Goal: Find contact information: Find contact information

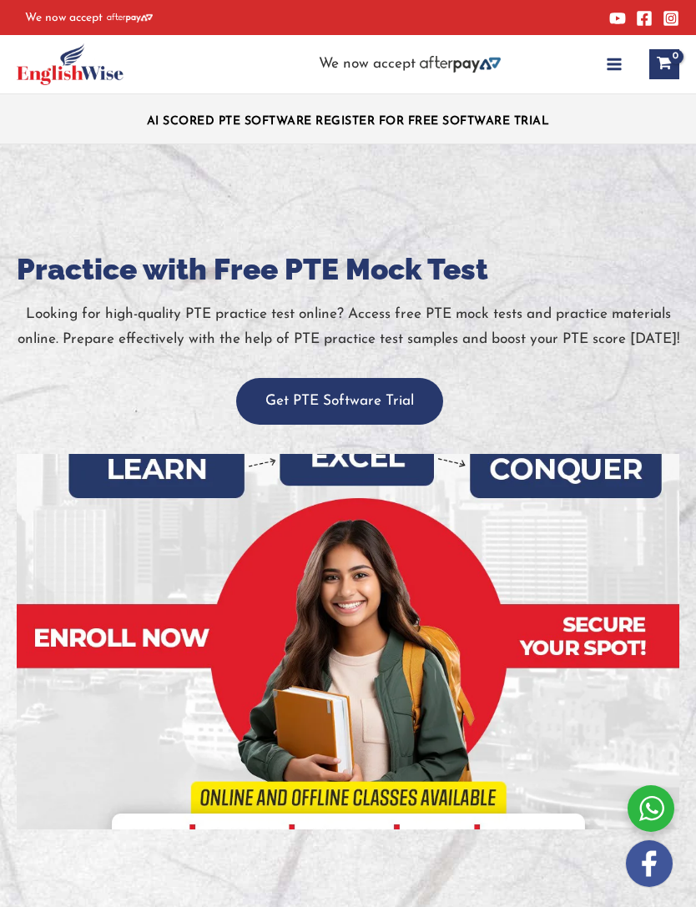
click at [618, 68] on icon "button" at bounding box center [614, 64] width 17 height 17
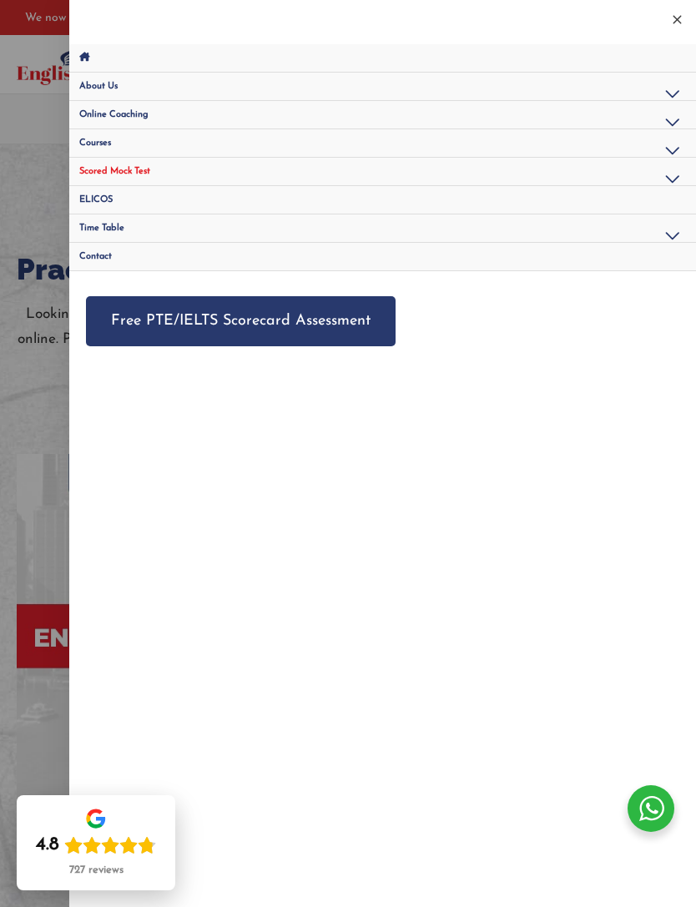
click at [668, 141] on button "Menu Toggle" at bounding box center [672, 152] width 40 height 46
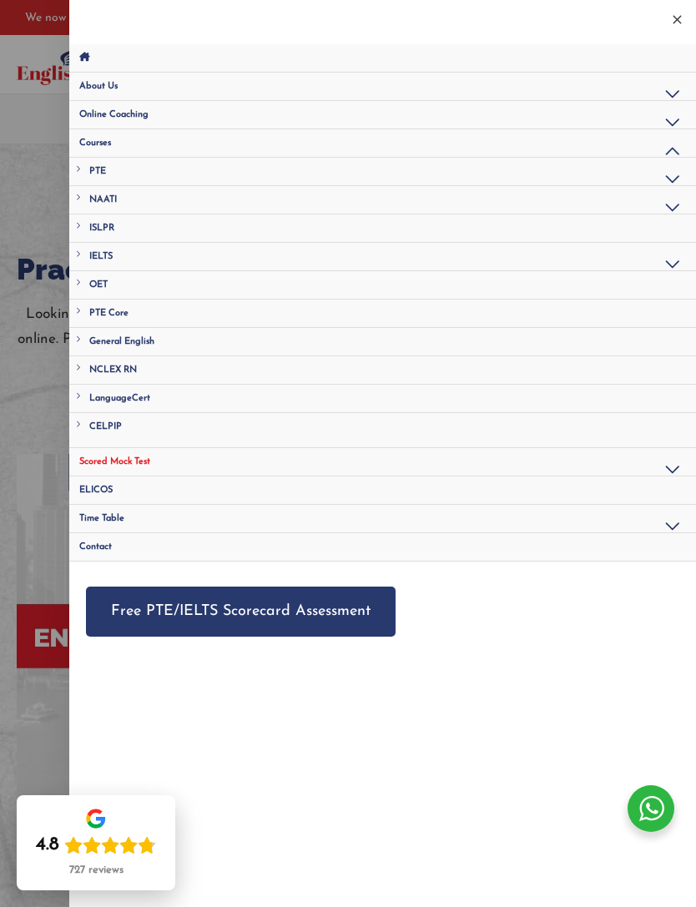
click at [81, 258] on link "IELTS" at bounding box center [382, 257] width 627 height 28
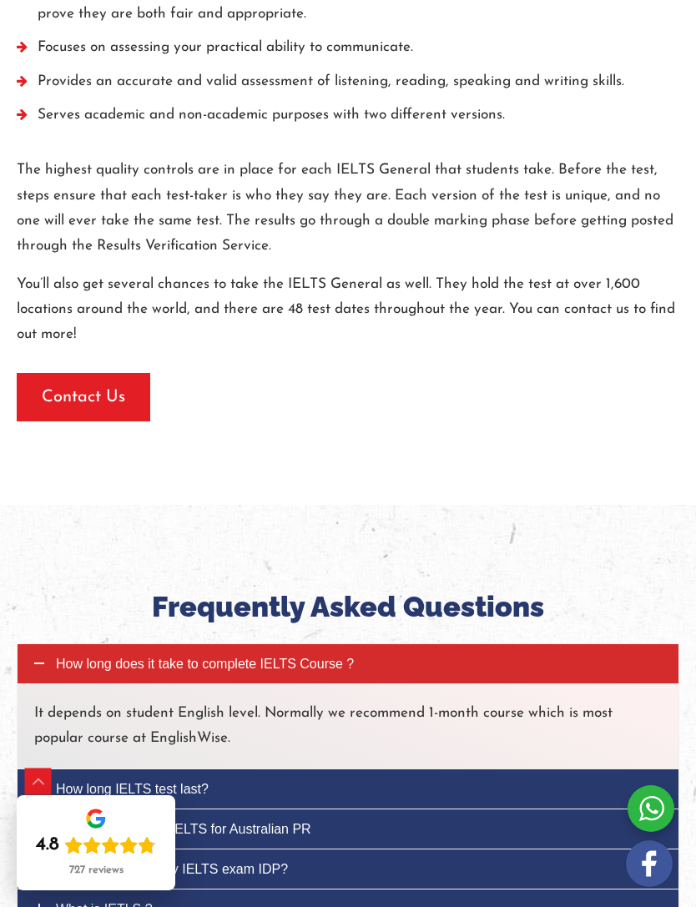
scroll to position [1303, 0]
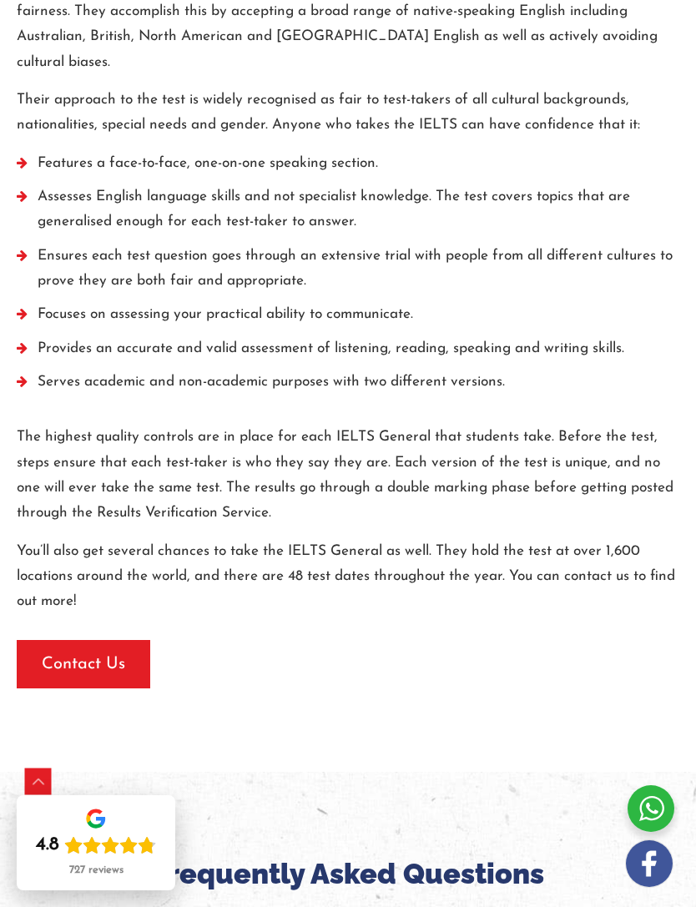
click at [145, 640] on span "button" at bounding box center [84, 664] width 134 height 48
